Goal: Information Seeking & Learning: Learn about a topic

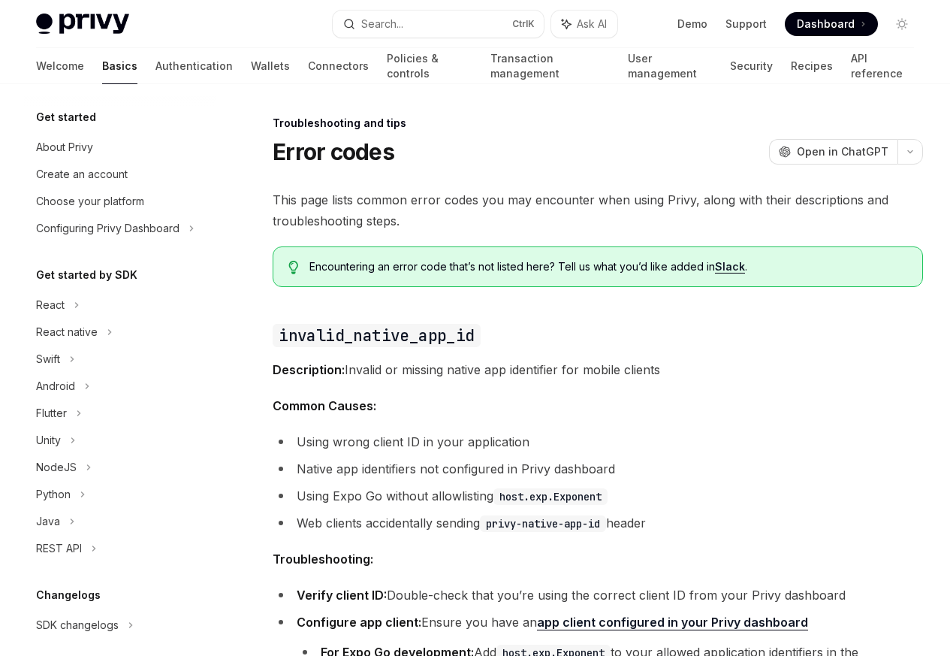
scroll to position [143, 0]
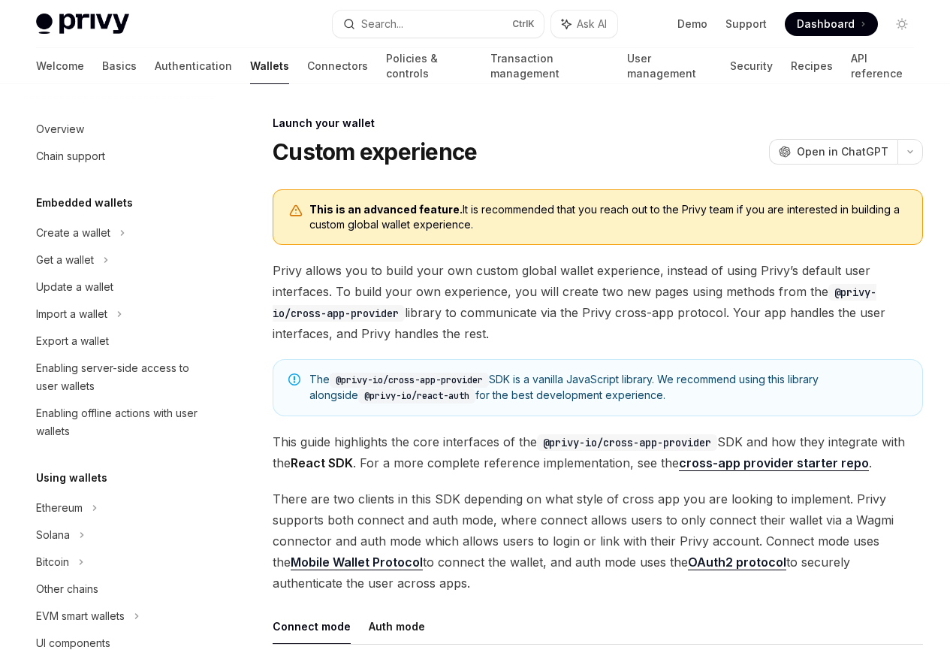
scroll to position [688, 0]
